Goal: Transaction & Acquisition: Obtain resource

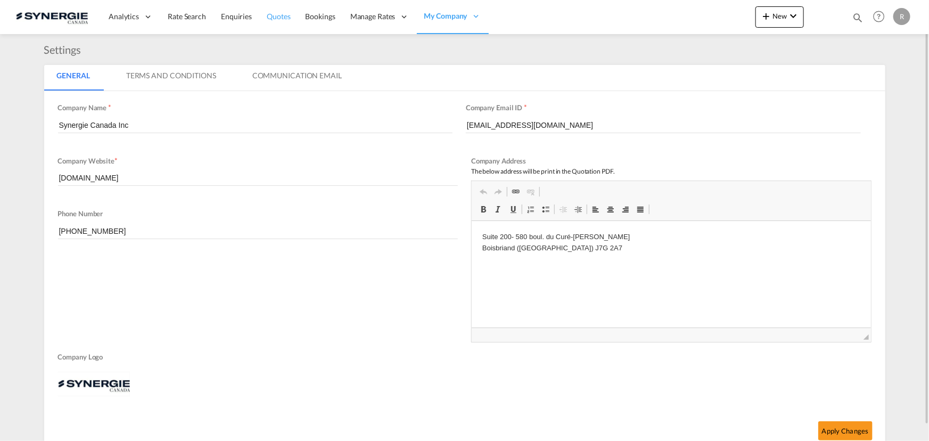
click at [279, 19] on span "Quotes" at bounding box center [278, 16] width 23 height 9
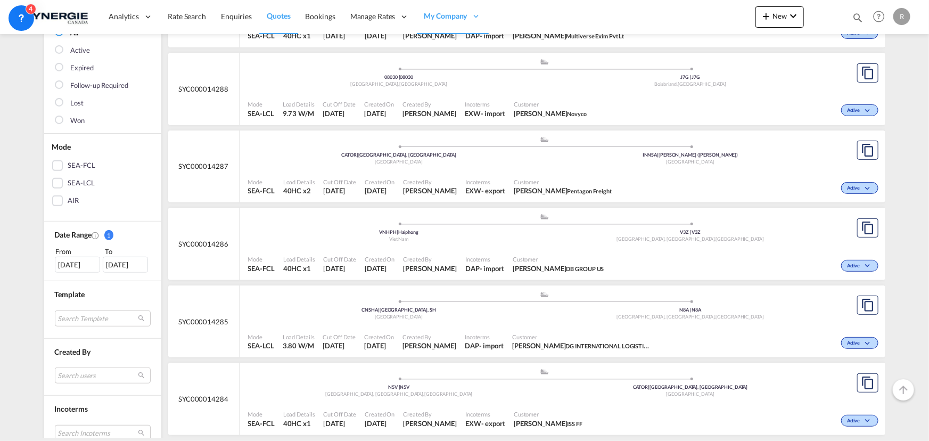
scroll to position [145, 0]
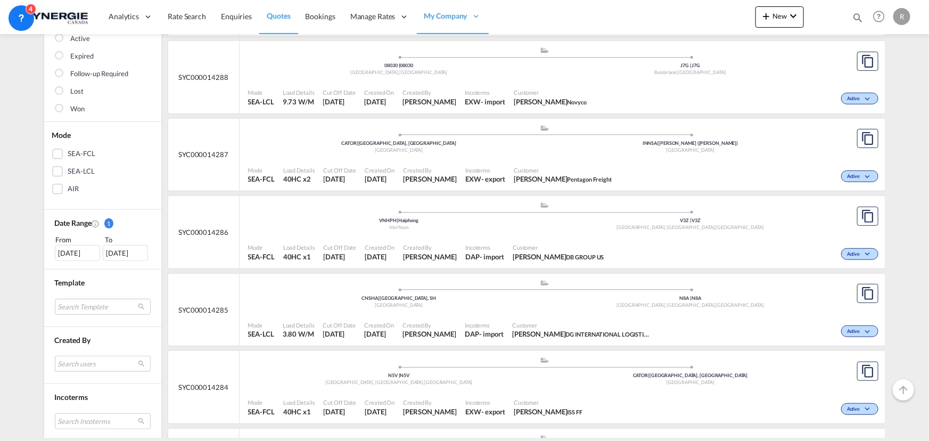
click at [83, 362] on md-select "Search users [PERSON_NAME] [PERSON_NAME][EMAIL_ADDRESS][DOMAIN_NAME] [PERSON_NA…" at bounding box center [103, 364] width 96 height 16
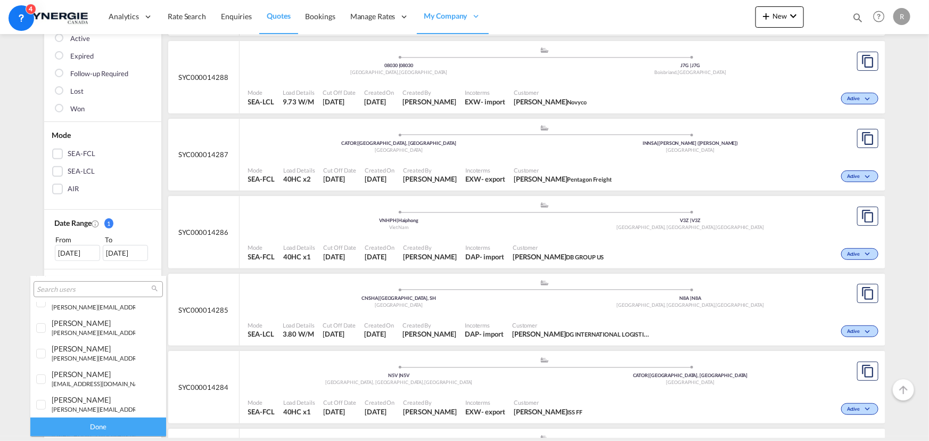
scroll to position [193, 0]
click at [67, 324] on div "[PERSON_NAME]" at bounding box center [94, 320] width 84 height 9
click at [102, 425] on div "Done" at bounding box center [98, 426] width 136 height 19
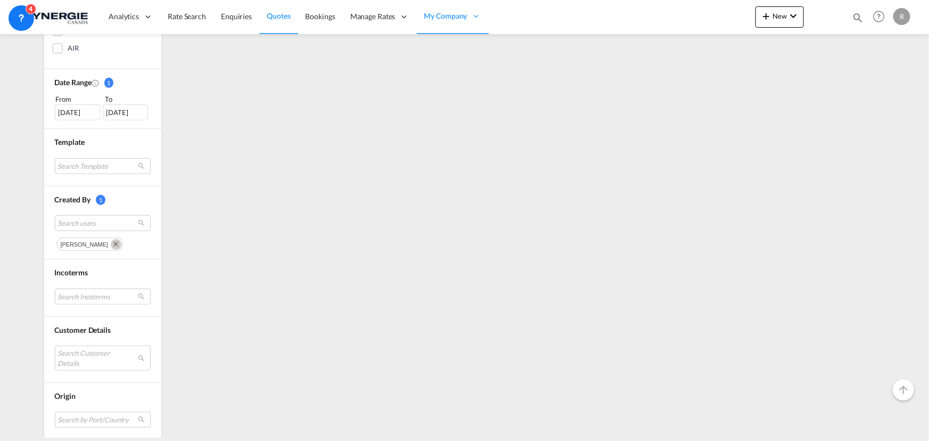
scroll to position [290, 0]
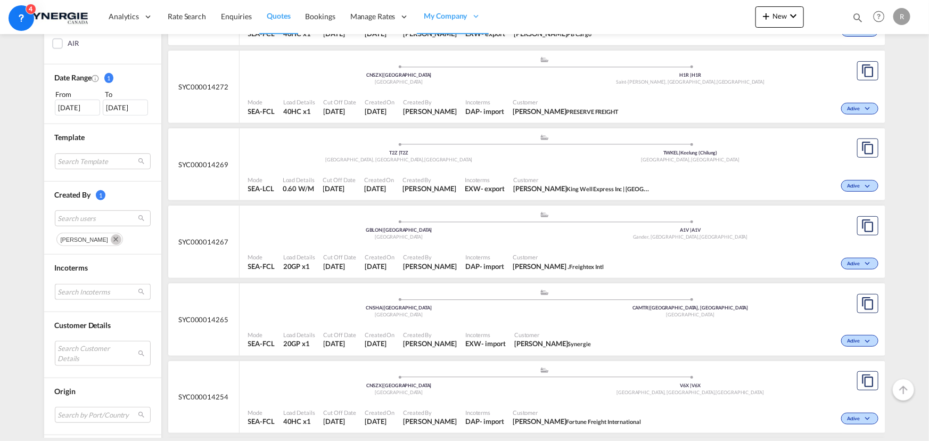
click at [76, 293] on md-select "Search Incoterms FCA-EXPORT free carrier DPU-IMPORT delivery at place unloaded …" at bounding box center [103, 292] width 96 height 16
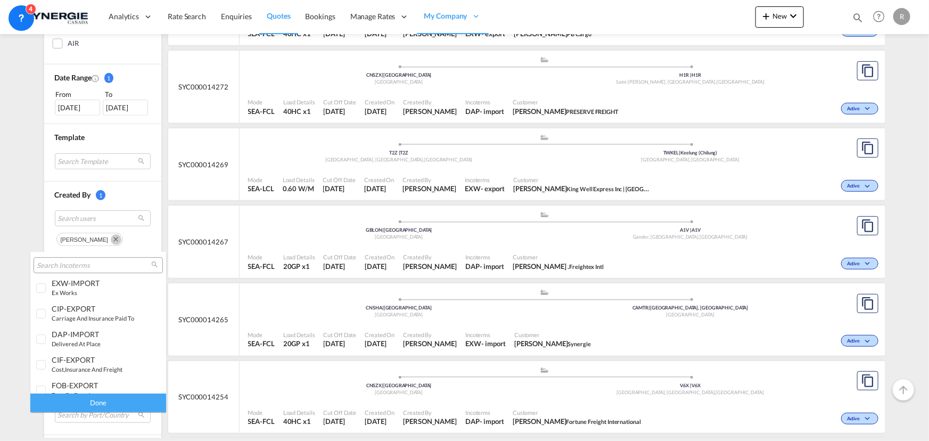
scroll to position [145, 0]
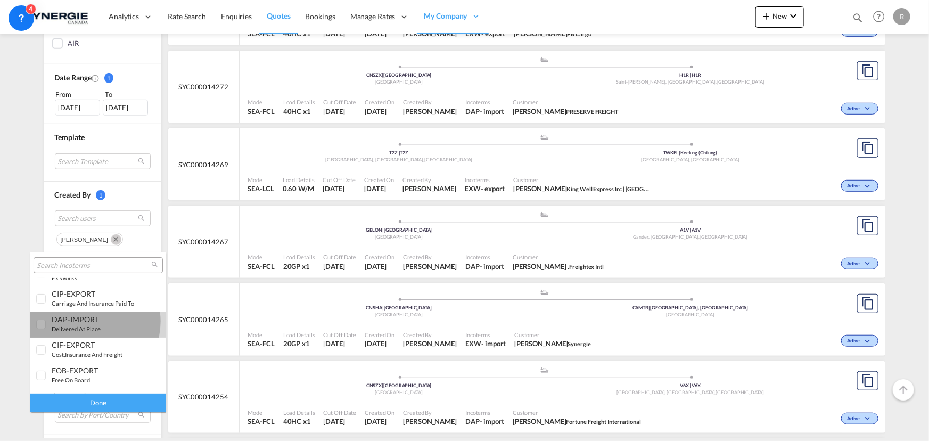
click at [86, 321] on div "DAP-IMPORT" at bounding box center [94, 319] width 84 height 9
click at [118, 398] on div "Done" at bounding box center [98, 402] width 136 height 19
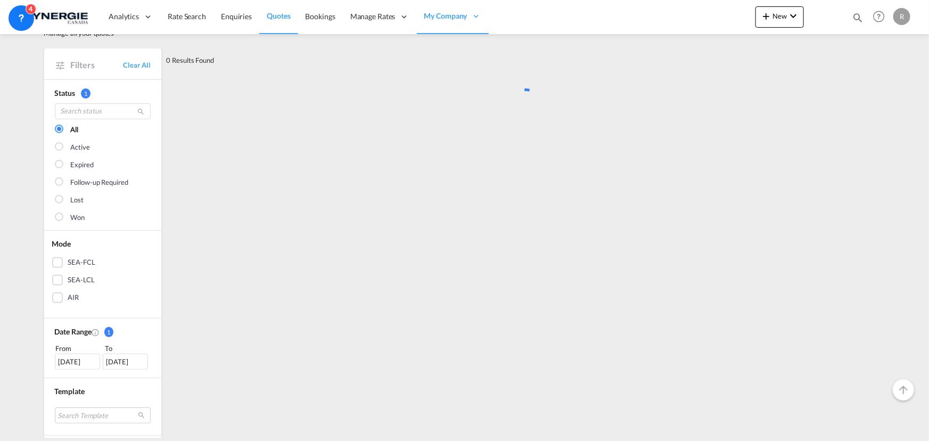
scroll to position [0, 0]
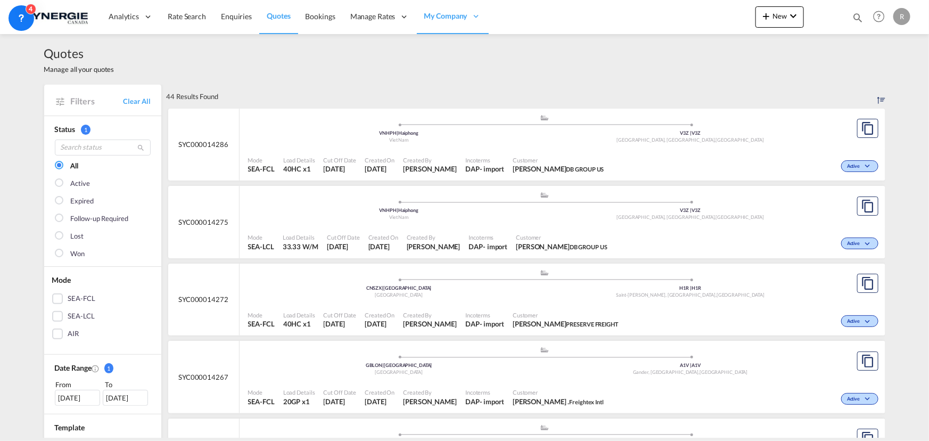
click at [511, 299] on div ".a{fill:#aaa8ad;} .a{fill:#aaa8ad;} CNSZX | Shenzhen China H1R | H1R [GEOGRAPHI…" at bounding box center [545, 285] width 594 height 32
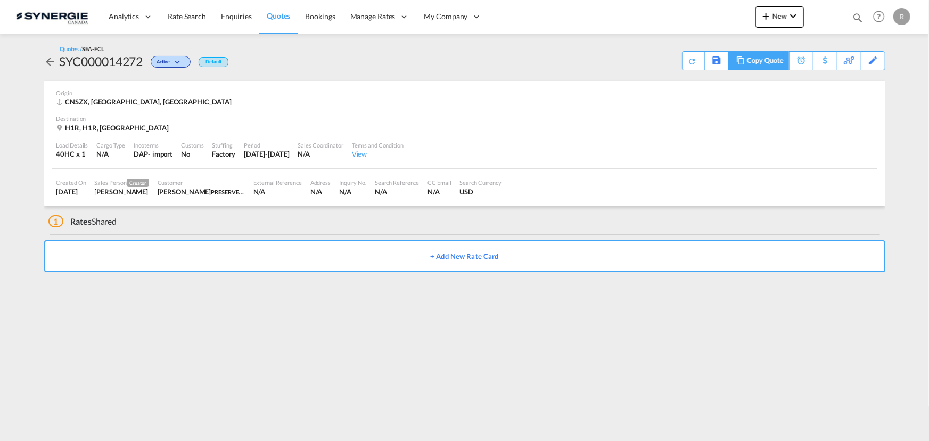
click at [772, 61] on div "Copy Quote" at bounding box center [765, 61] width 36 height 18
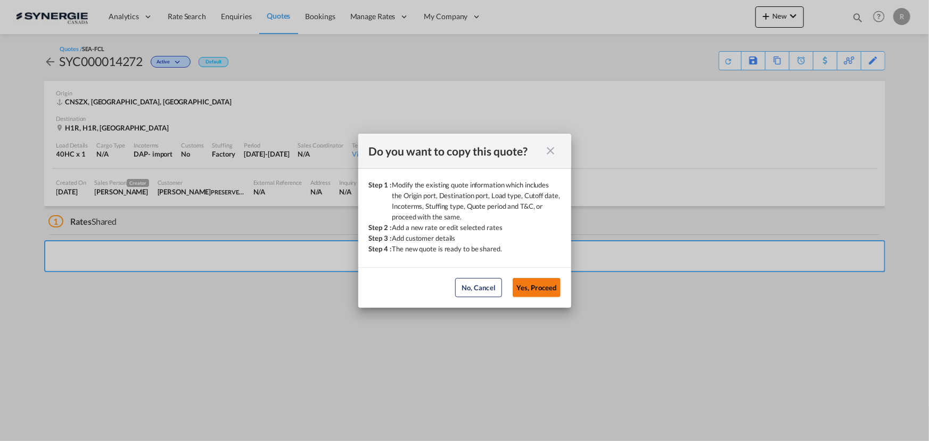
click at [548, 294] on button "Yes, Proceed" at bounding box center [537, 287] width 48 height 19
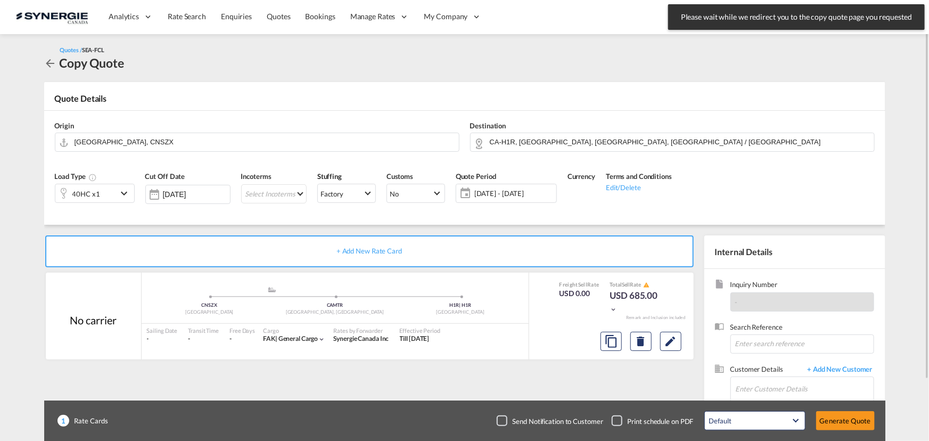
click at [169, 129] on div "Origin Shenzhen, CNSZX" at bounding box center [257, 136] width 415 height 43
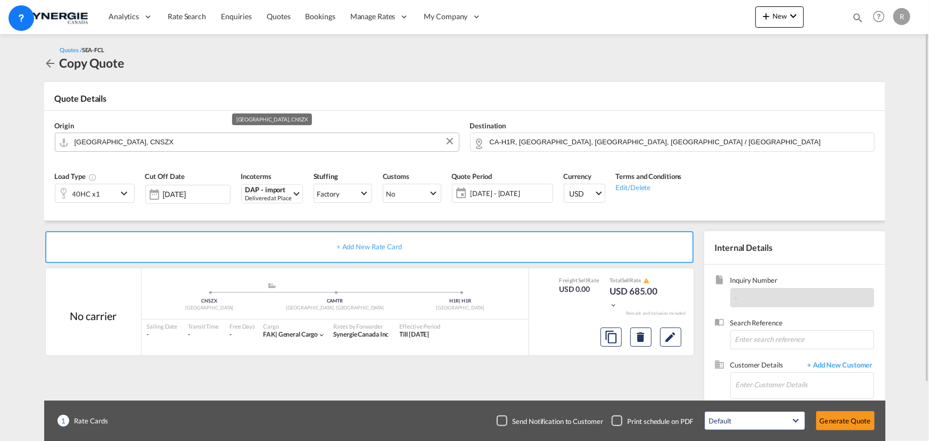
click at [162, 142] on input "Shenzhen, CNSZX" at bounding box center [264, 142] width 379 height 19
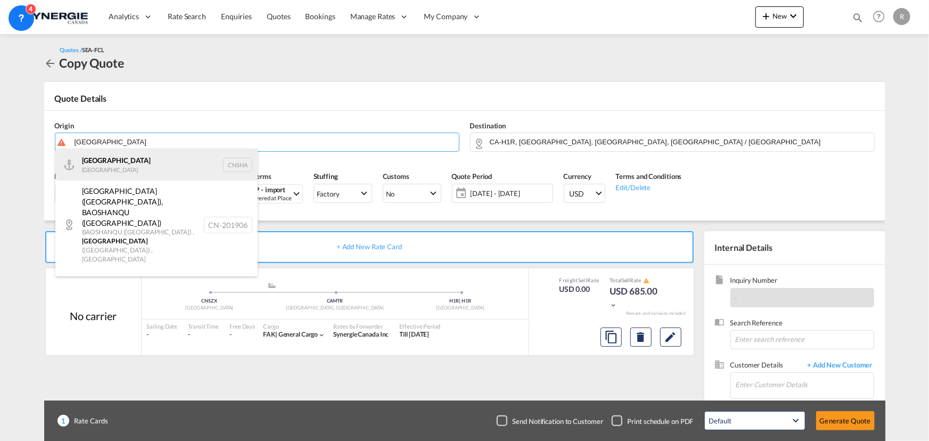
click at [94, 168] on div "Shanghai China CNSHA" at bounding box center [156, 165] width 202 height 32
type input "Shanghai, CNSHA"
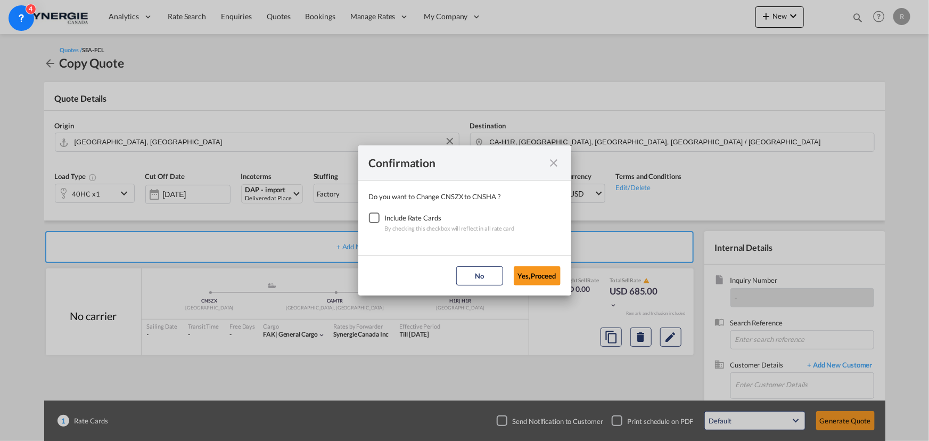
click at [377, 219] on div "Checkbox No Ink" at bounding box center [374, 217] width 11 height 11
click at [535, 274] on button "Yes,Proceed" at bounding box center [537, 275] width 47 height 19
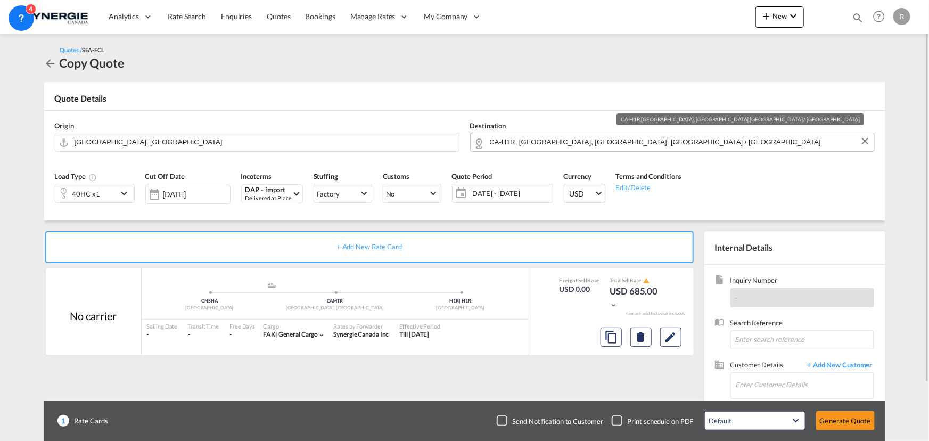
click at [660, 146] on input "CA-H1R, Saint-Léonard, QC, Quebec / Québec" at bounding box center [679, 142] width 379 height 19
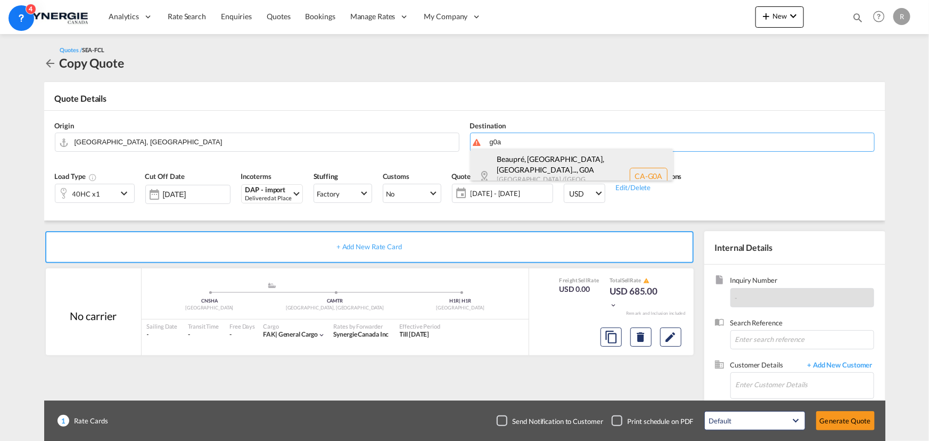
click at [497, 163] on div "Beaupré, QC, Bois... , G0A Quebec / Québec Canada CA-G0A" at bounding box center [572, 176] width 202 height 55
type input "CA-G0A, Beaupré, QC, Boischatel, Cap-Santé, Château-Richer, Courcelette, Descha…"
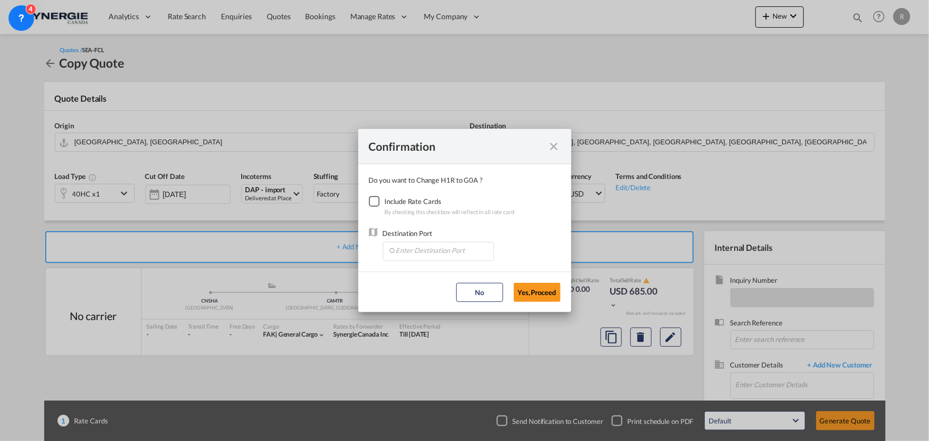
click at [380, 207] on div "Checkbox No Ink" at bounding box center [374, 201] width 11 height 11
click at [436, 250] on input "Enter Destination Port" at bounding box center [440, 250] width 105 height 16
click at [418, 295] on span "CAMTR, Montreal, QC, Canada, North America, Americas" at bounding box center [605, 299] width 418 height 9
type input "CAMTR, Montreal, QC, Canada, North America, Americas"
click at [542, 293] on button "Yes,Proceed" at bounding box center [537, 292] width 47 height 19
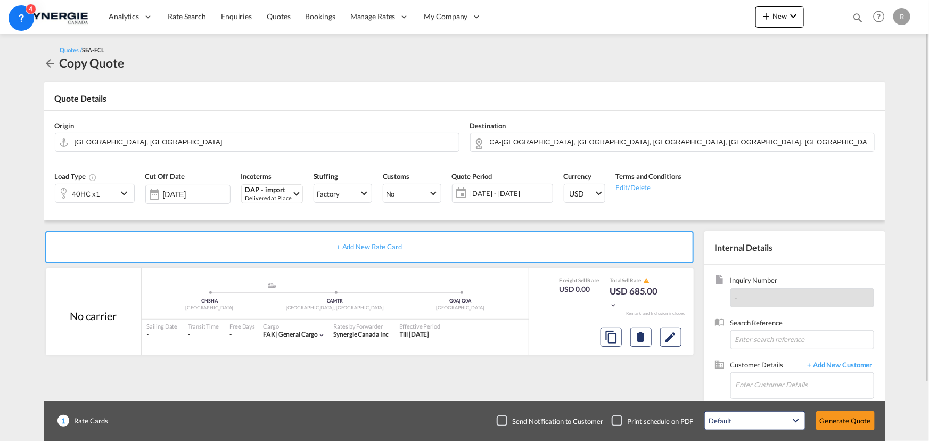
click at [111, 193] on div "40HC x1" at bounding box center [86, 193] width 62 height 18
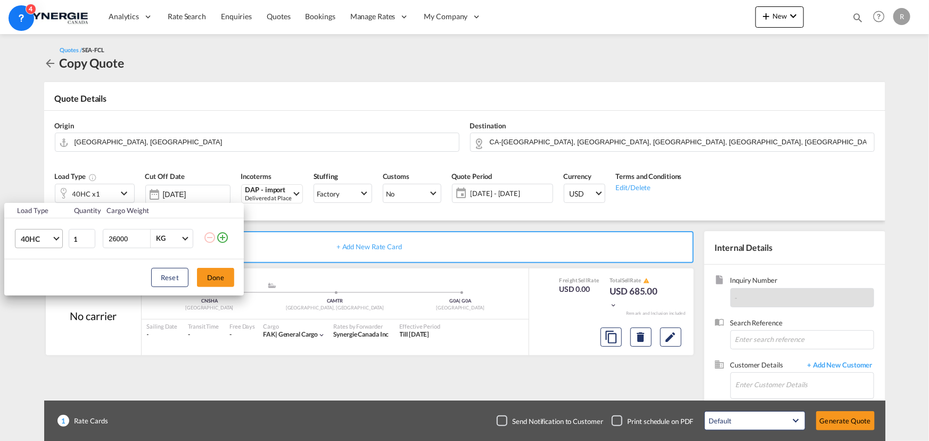
drag, startPoint x: 137, startPoint y: 243, endPoint x: 53, endPoint y: 230, distance: 85.1
click at [53, 230] on tr "40HC 20GP 40GP 40HC 45HC 20RE 40RE 40HR 20OT 40OT 20FR 40FR 40NR 20NR 45S 20TK …" at bounding box center [124, 238] width 240 height 41
type input "5000"
click at [223, 280] on button "Done" at bounding box center [215, 277] width 37 height 19
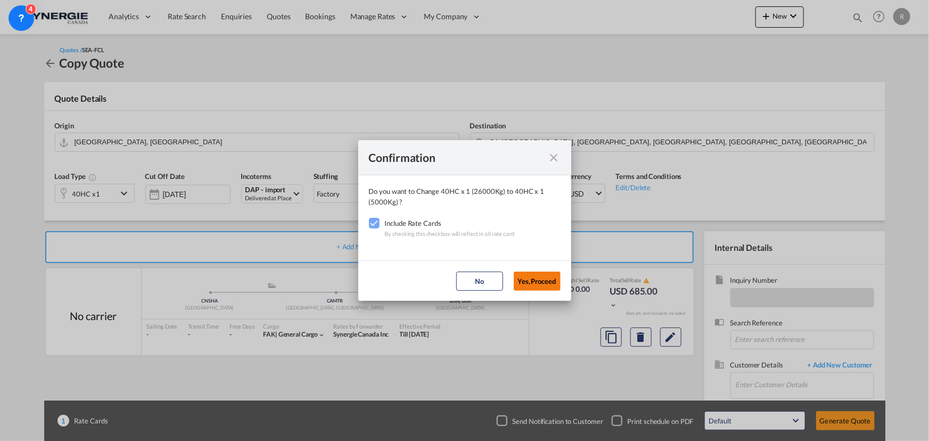
click at [545, 282] on button "Yes,Proceed" at bounding box center [537, 281] width 47 height 19
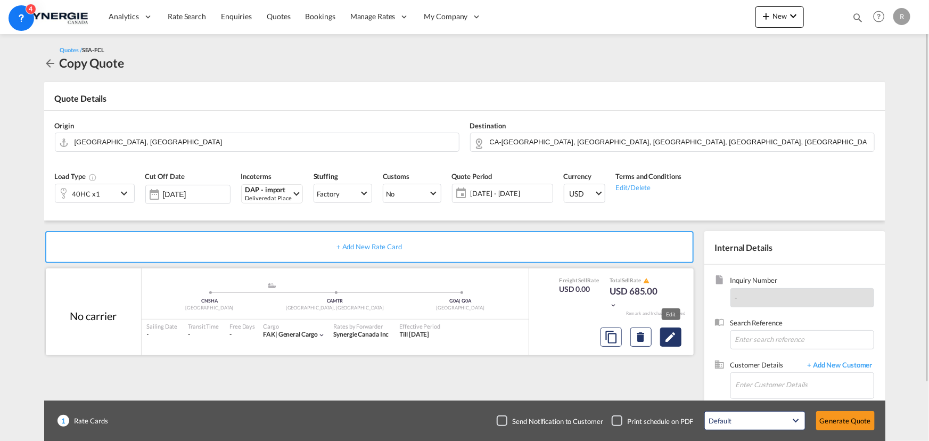
click at [673, 339] on md-icon "Edit" at bounding box center [670, 337] width 13 height 13
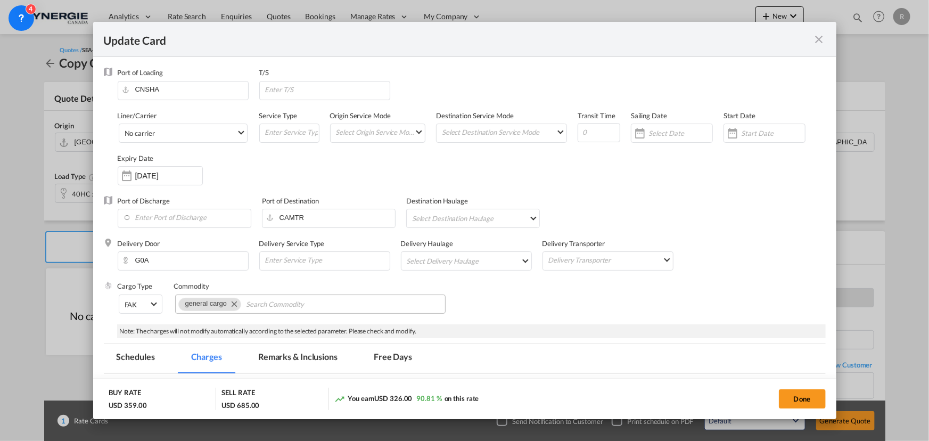
select select "per container"
select select "per B/L"
select select "per shipment"
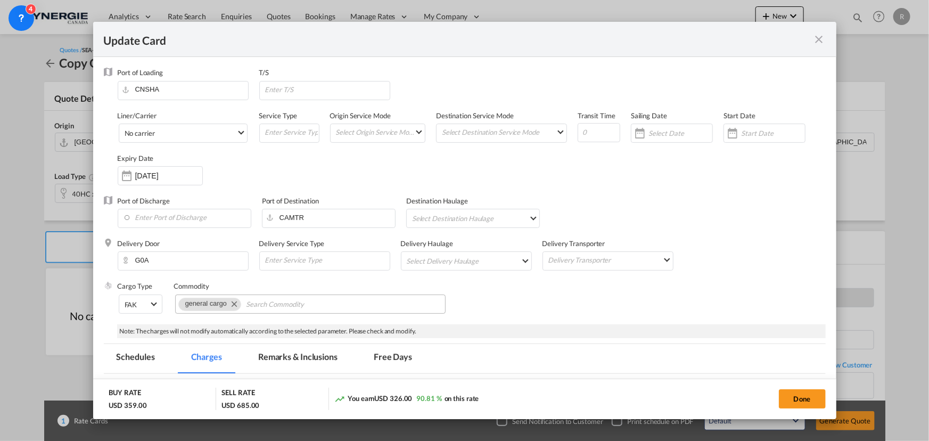
select select "per B/L"
select select "per_declaration"
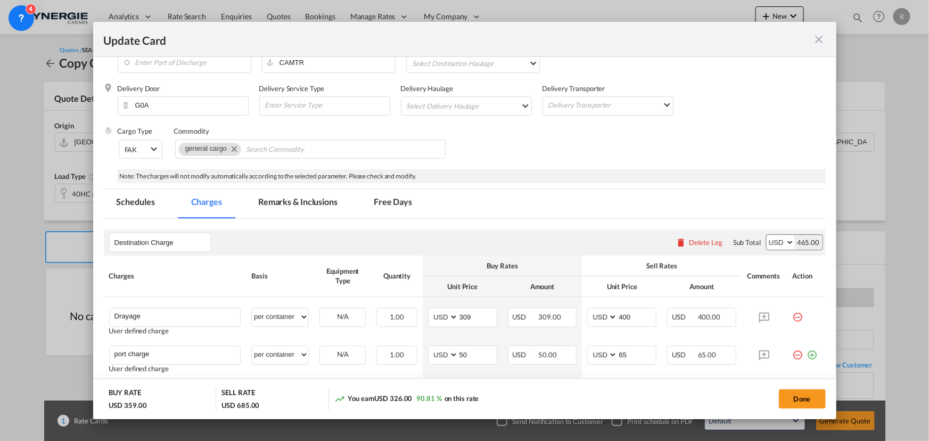
scroll to position [193, 0]
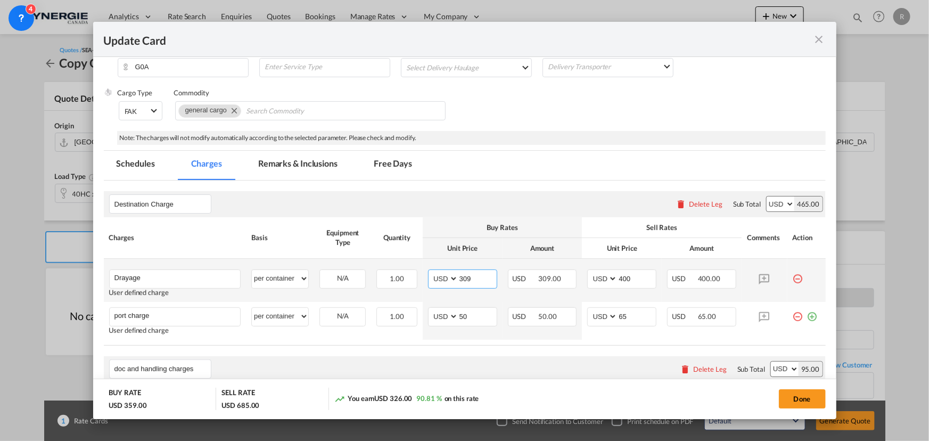
drag, startPoint x: 475, startPoint y: 278, endPoint x: 405, endPoint y: 264, distance: 72.4
click at [408, 267] on tr "Drayage Please Enter User Defined Charges Cannot Be Published User defined char…" at bounding box center [465, 280] width 722 height 43
type input "775"
drag, startPoint x: 636, startPoint y: 276, endPoint x: 552, endPoint y: 259, distance: 86.3
click at [552, 259] on tr "Drayage Please Enter User Defined Charges Cannot Be Published User defined char…" at bounding box center [465, 280] width 722 height 43
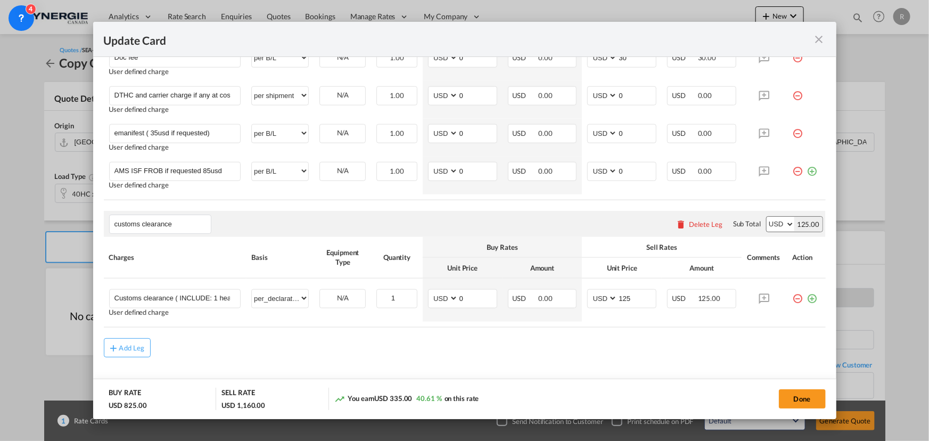
scroll to position [631, 0]
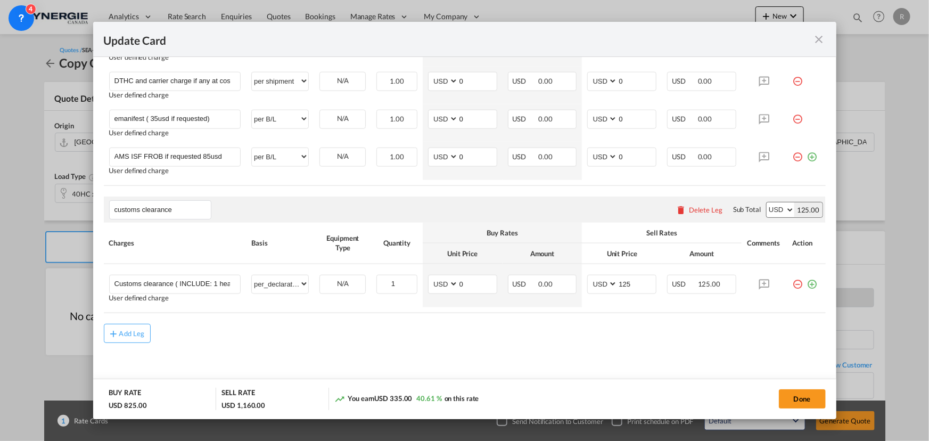
type input "875"
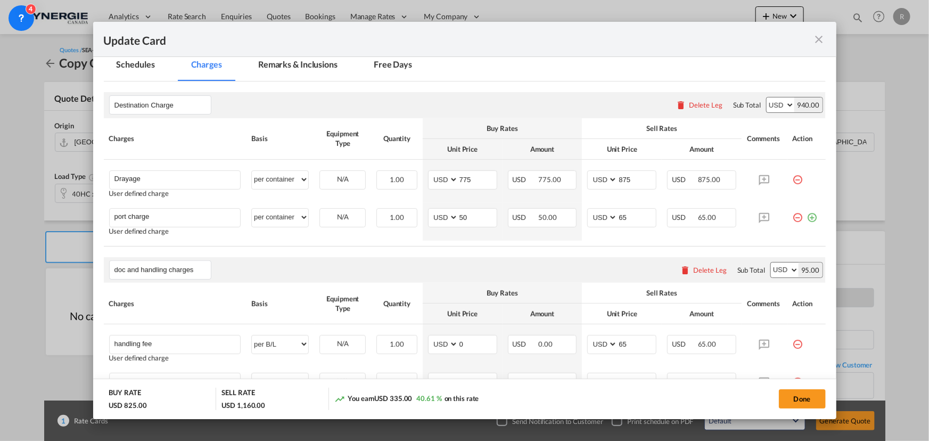
scroll to position [147, 0]
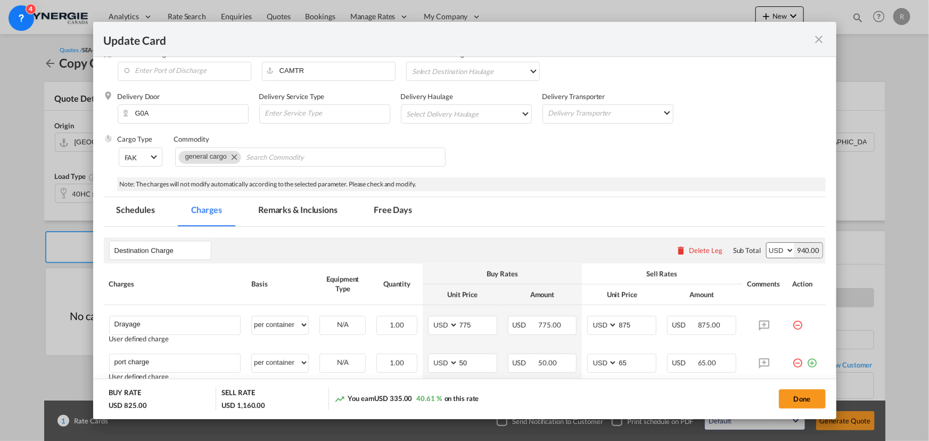
click at [305, 213] on md-tab-item "Remarks & Inclusions" at bounding box center [297, 211] width 105 height 29
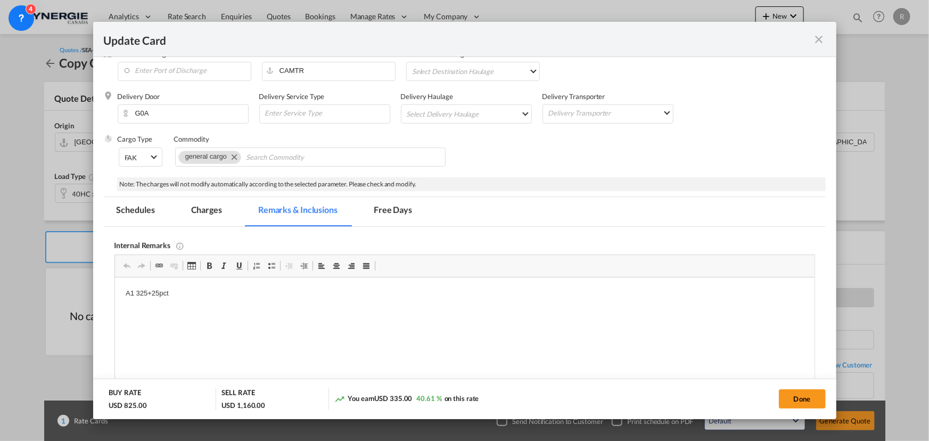
scroll to position [0, 0]
drag, startPoint x: 122, startPoint y: 292, endPoint x: 219, endPoint y: 294, distance: 97.5
click at [244, 292] on p "GT Transport" at bounding box center [464, 293] width 678 height 11
click at [244, 292] on p "GT Transport https://app.frontapp.com/open/msg_1h8x4uhb?key=P5dNnMvlei-DYDmrD2y…" at bounding box center [464, 293] width 678 height 11
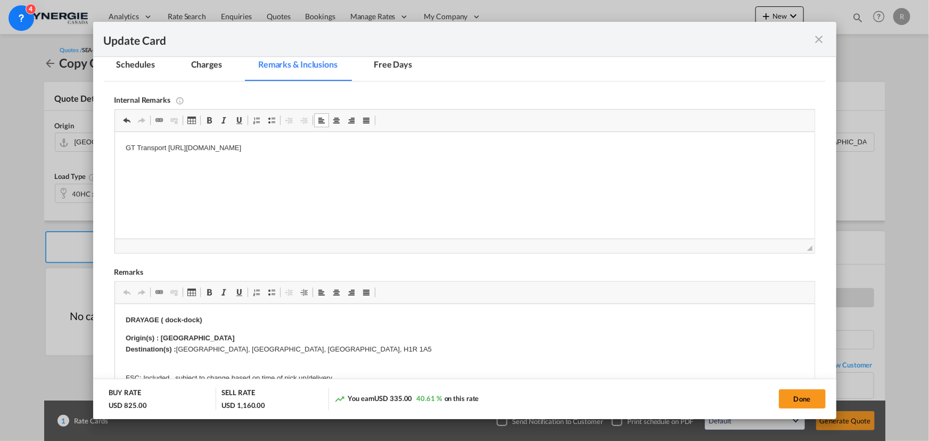
scroll to position [341, 0]
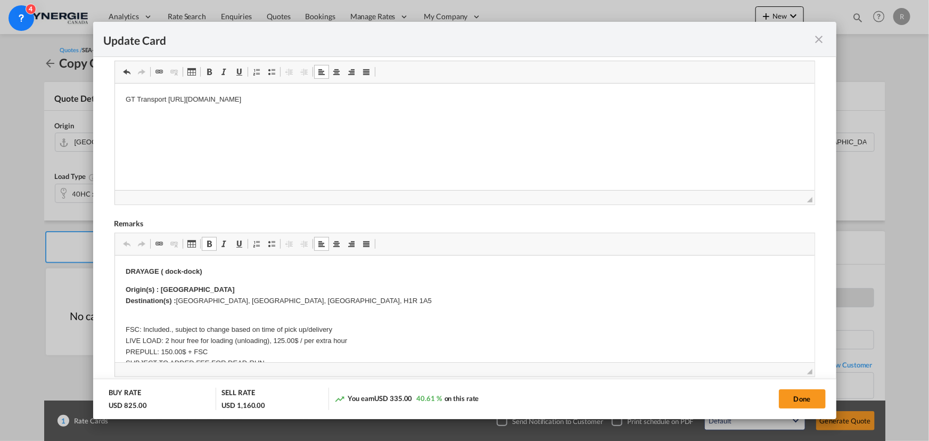
drag, startPoint x: 179, startPoint y: 300, endPoint x: 216, endPoint y: 301, distance: 36.2
drag, startPoint x: 177, startPoint y: 298, endPoint x: 282, endPoint y: 303, distance: 105.5
click at [282, 303] on p "Origin(s) : Montreal Destination(s) : Montréal, QC, Canada, H1R 1A5" at bounding box center [464, 295] width 678 height 22
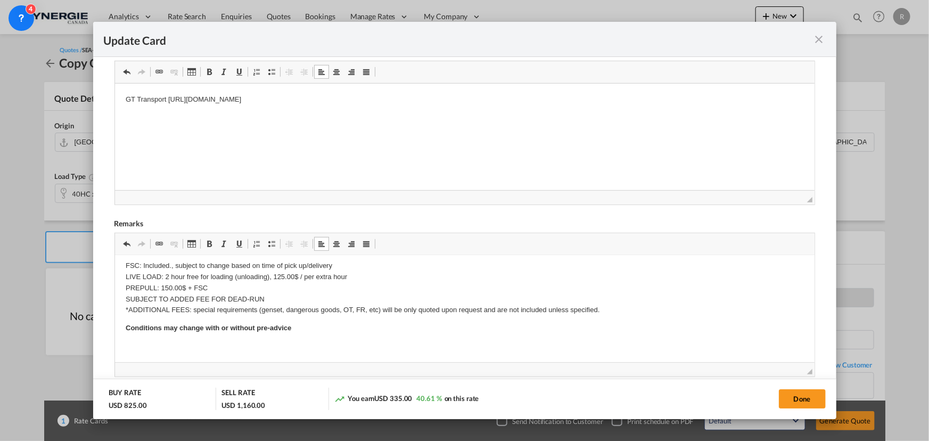
scroll to position [486, 0]
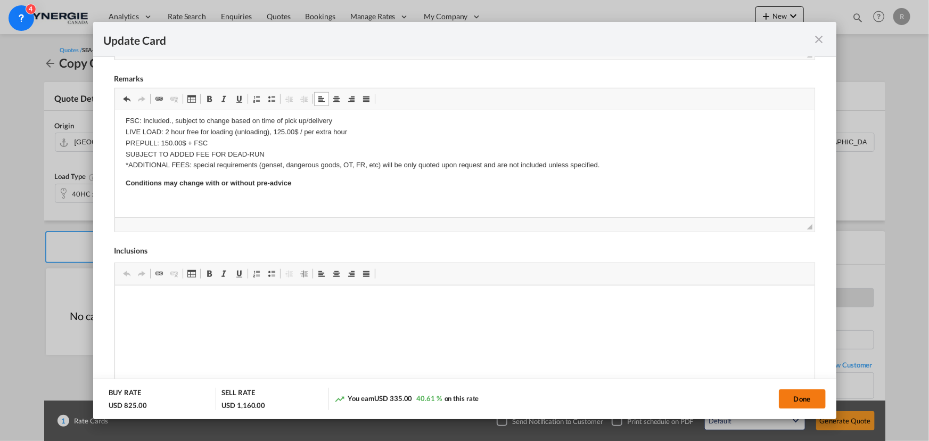
click at [797, 406] on button "Done" at bounding box center [802, 398] width 47 height 19
type input "19 Sep 2025"
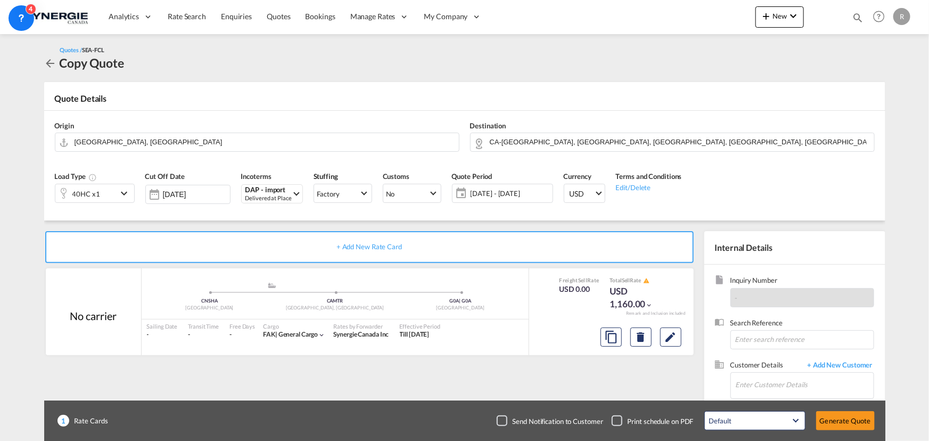
scroll to position [202, 0]
click at [747, 383] on input "Enter Customer Details" at bounding box center [805, 385] width 138 height 24
paste input "gaofeng@yesmechina.com"
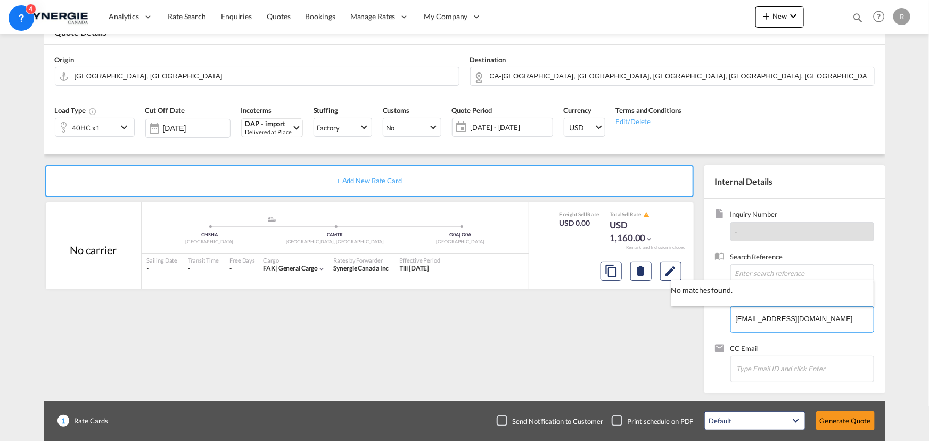
type input "gaofeng@yesmechina.com"
click at [850, 298] on span "+ Add New Customer" at bounding box center [838, 300] width 72 height 12
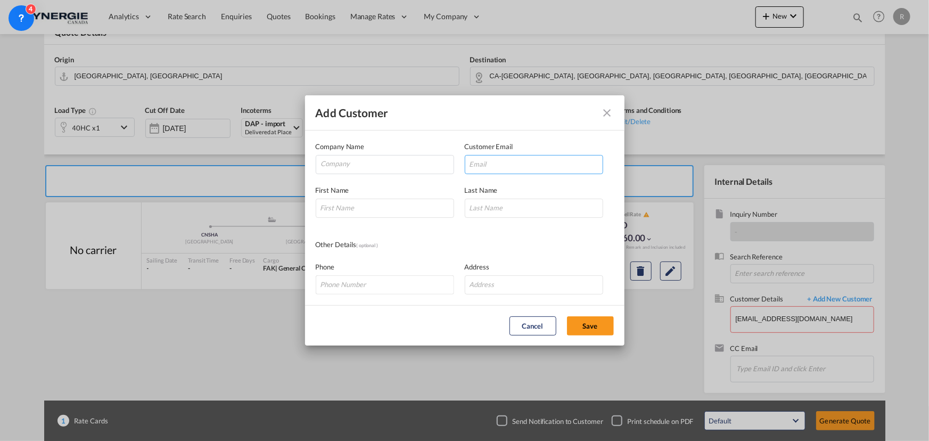
click at [544, 164] on input "Add Customer Company ..." at bounding box center [534, 164] width 138 height 19
paste input "gaofeng@yesmechina.com"
type input "gaofeng@yesmechina.com"
click at [374, 168] on input "Company" at bounding box center [387, 163] width 133 height 16
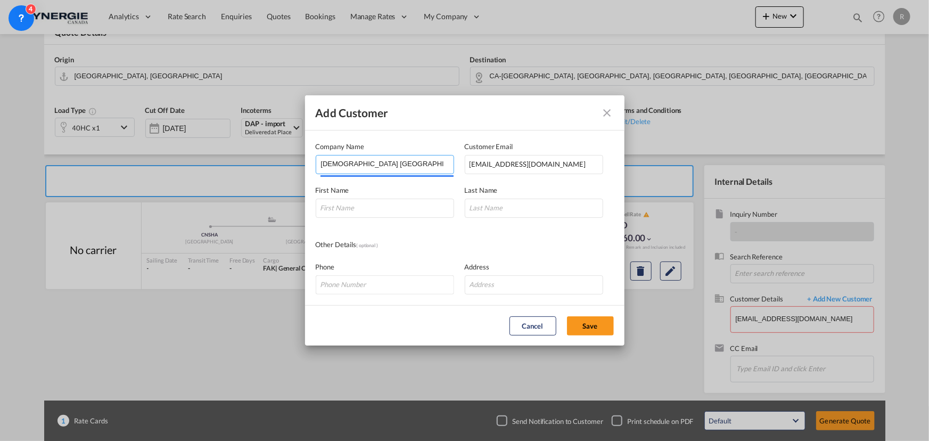
type input "Yesme China"
type input "Gao"
type input "Feng"
click at [585, 324] on button "Save" at bounding box center [590, 325] width 47 height 19
type input "Yesme China, Gao Feng, gaofeng@yesmechina.com"
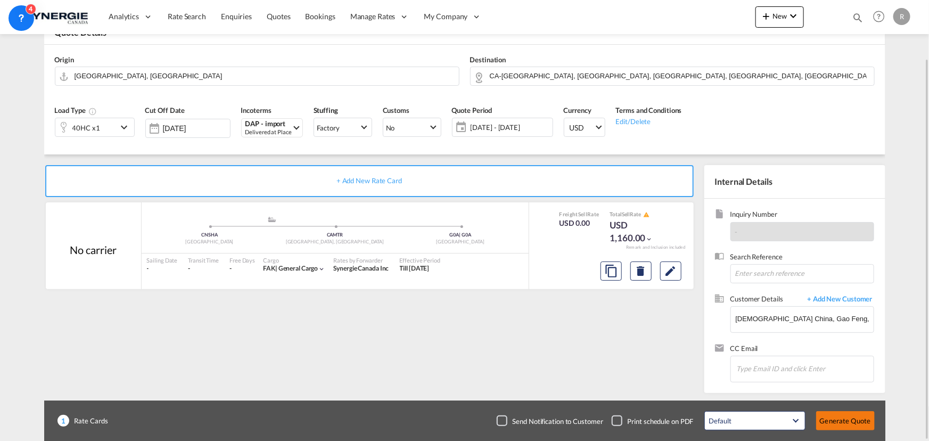
click at [861, 422] on button "Generate Quote" at bounding box center [845, 420] width 59 height 19
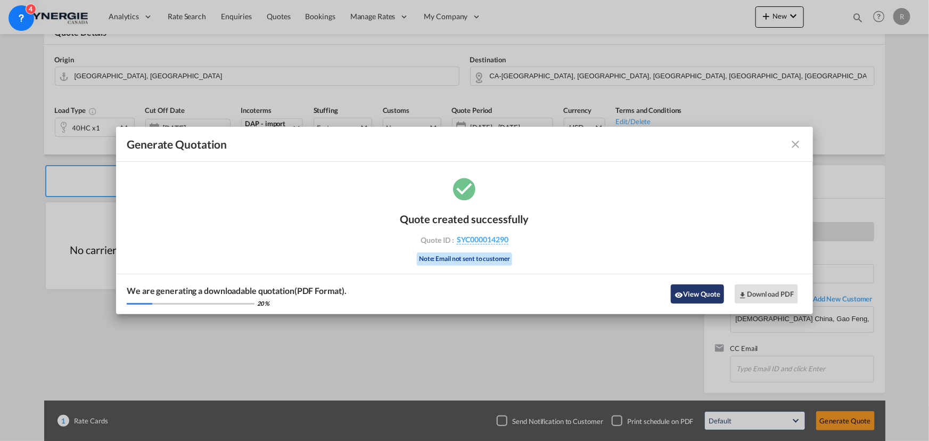
click at [705, 294] on button "View Quote" at bounding box center [697, 293] width 53 height 19
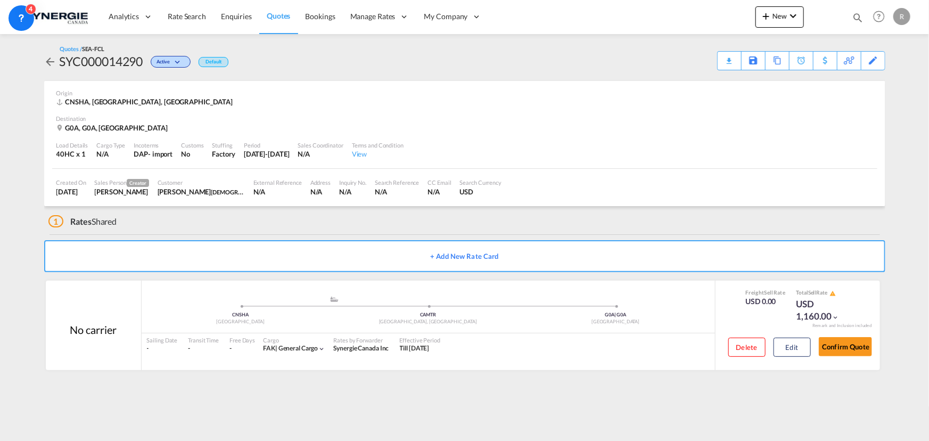
click at [0, 0] on div "Download Quote" at bounding box center [0, 0] width 0 height 0
